Goal: Download file/media

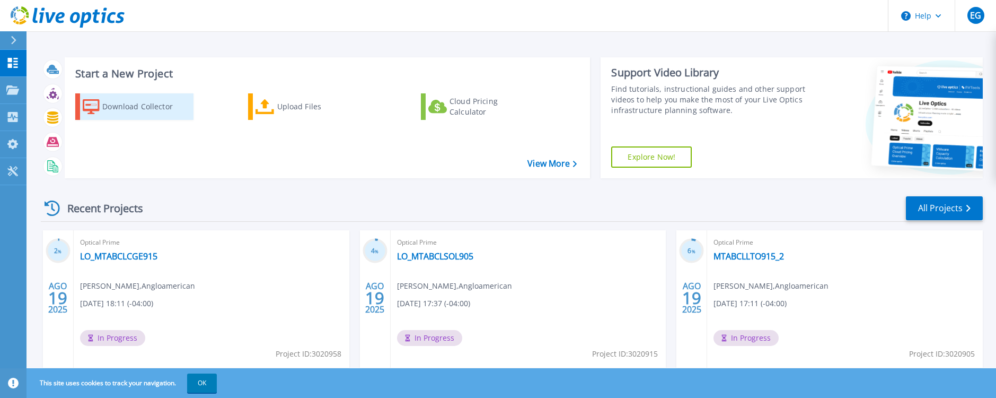
click at [125, 108] on div "Download Collector" at bounding box center [144, 106] width 85 height 21
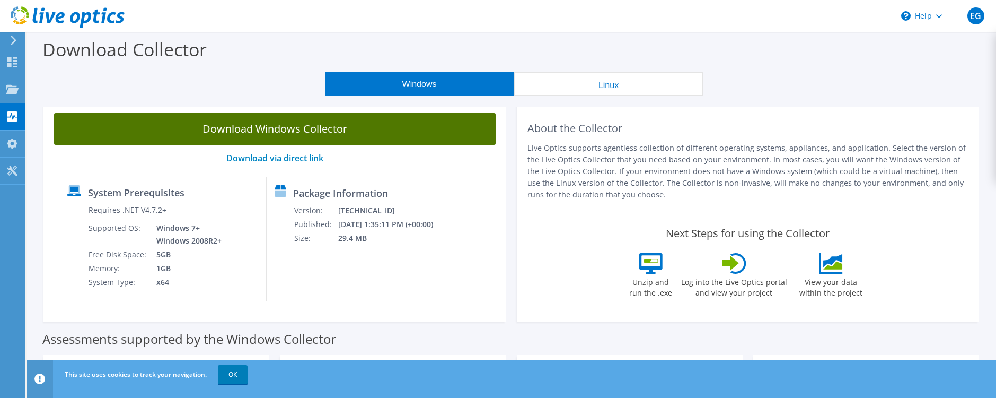
click at [309, 135] on link "Download Windows Collector" at bounding box center [275, 129] width 442 height 32
